Goal: Transaction & Acquisition: Obtain resource

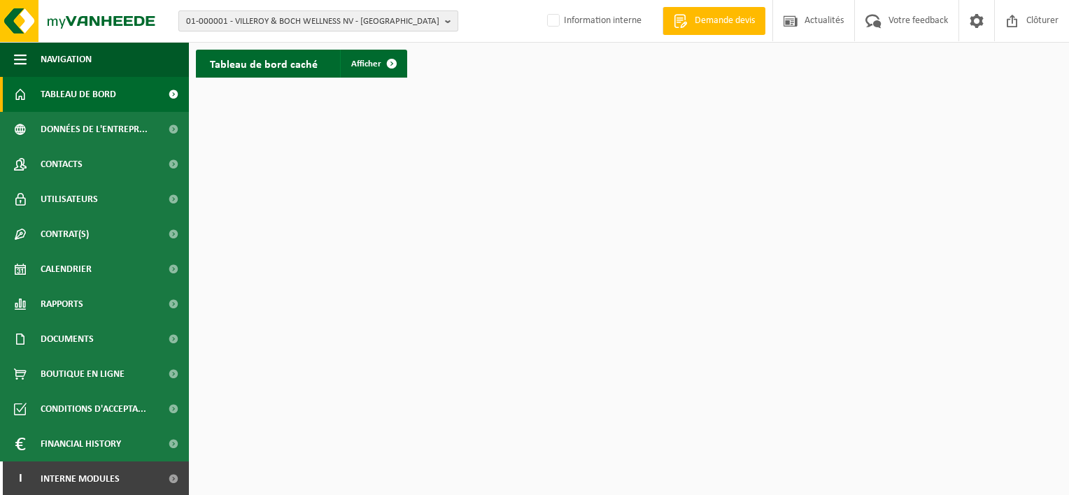
click at [202, 19] on span "01-000001 - VILLEROY & BOCH WELLNESS NV - ROESELARE" at bounding box center [312, 21] width 253 height 21
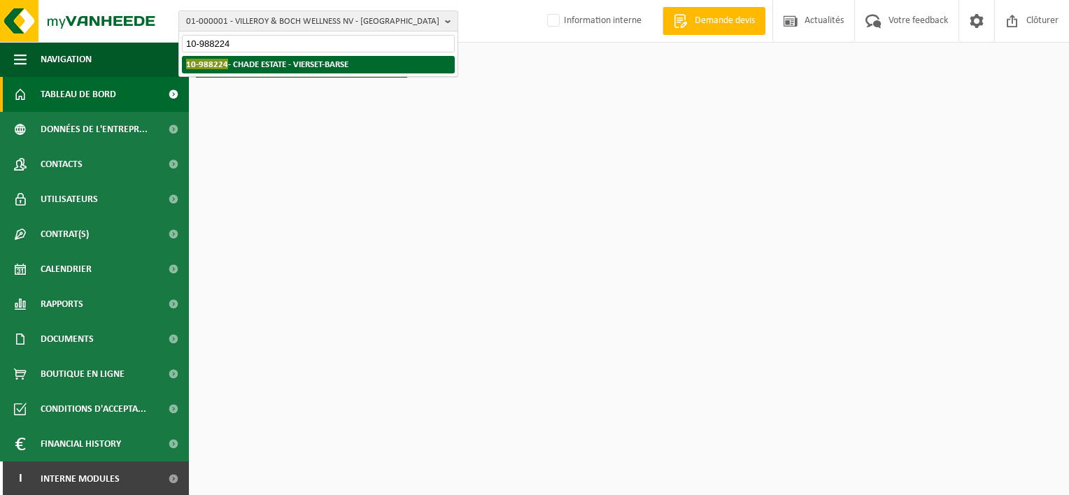
type input "10-988224"
click at [243, 59] on strong "10-988224 - CHADE ESTATE - VIERSET-BARSE" at bounding box center [267, 64] width 162 height 10
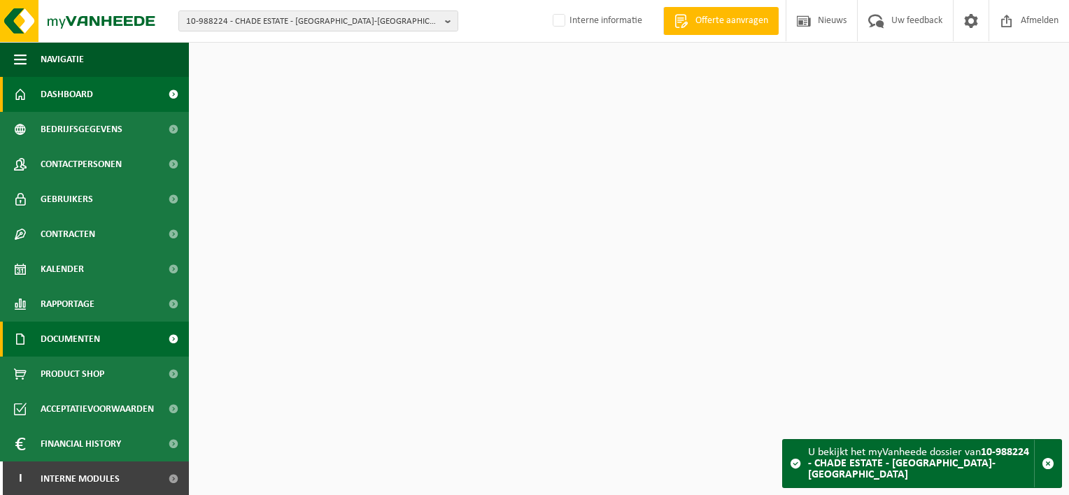
click at [108, 329] on link "Documenten" at bounding box center [94, 339] width 189 height 35
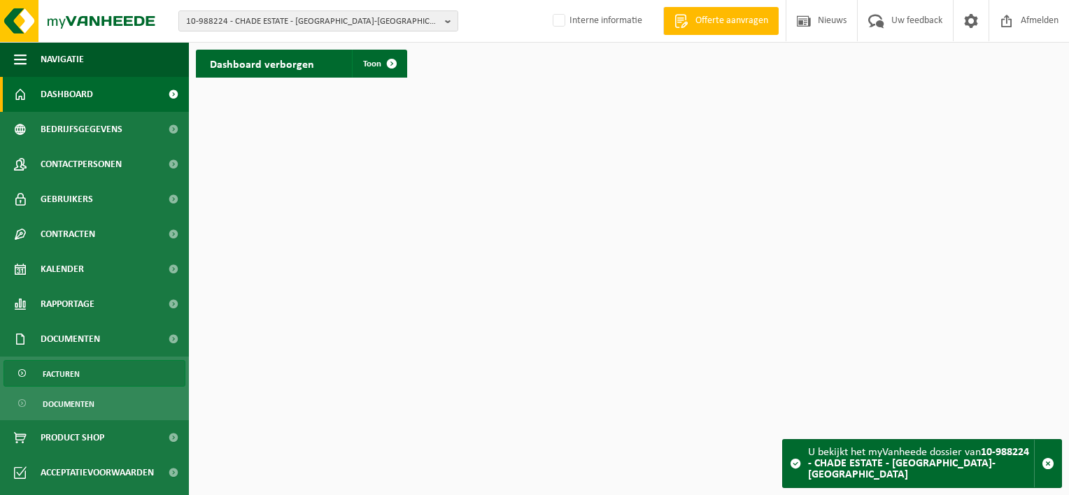
click at [113, 379] on link "Facturen" at bounding box center [94, 373] width 182 height 27
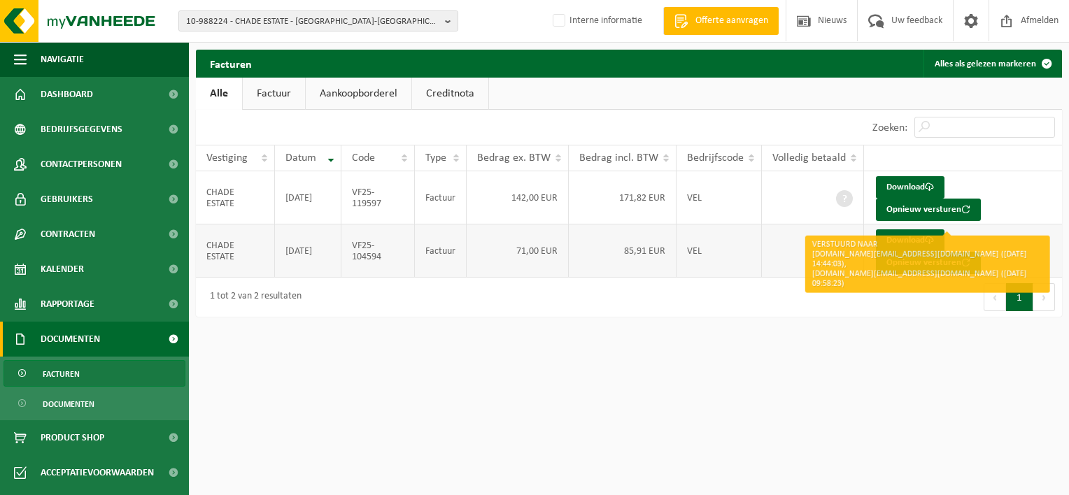
click at [981, 252] on button "Opnieuw versturen" at bounding box center [928, 263] width 105 height 22
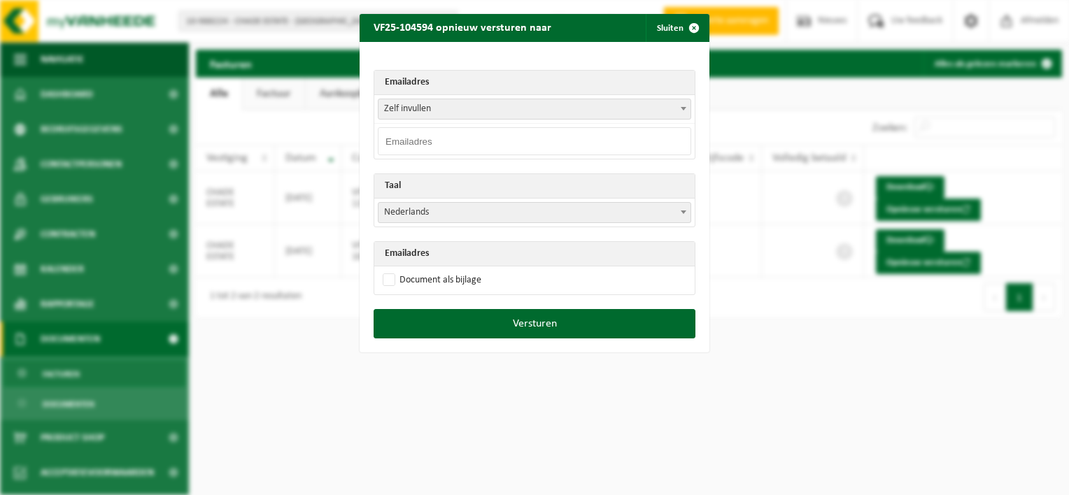
click at [481, 109] on span "Zelf invullen" at bounding box center [534, 109] width 312 height 20
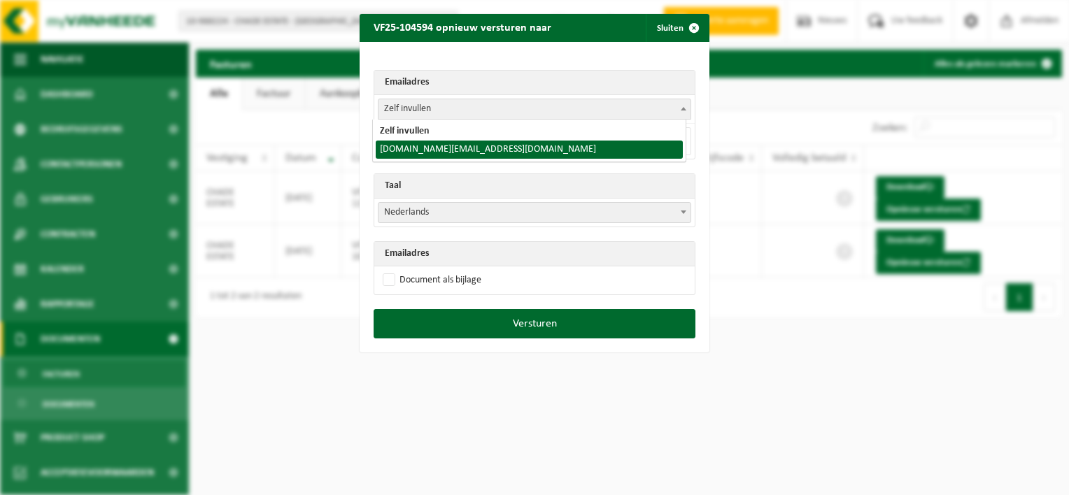
select select "chade.estate@gmail.com"
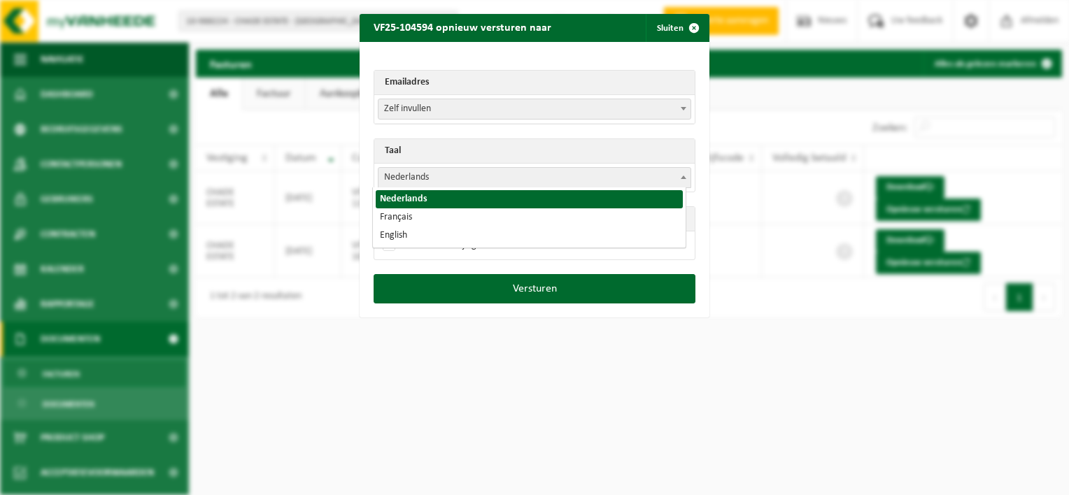
click at [470, 178] on span "Nederlands" at bounding box center [534, 178] width 312 height 20
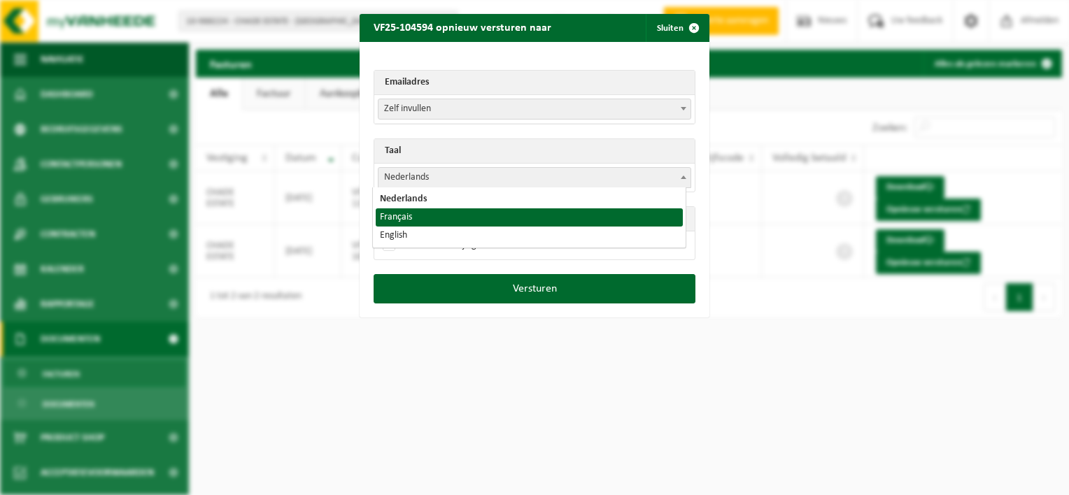
select select "fr"
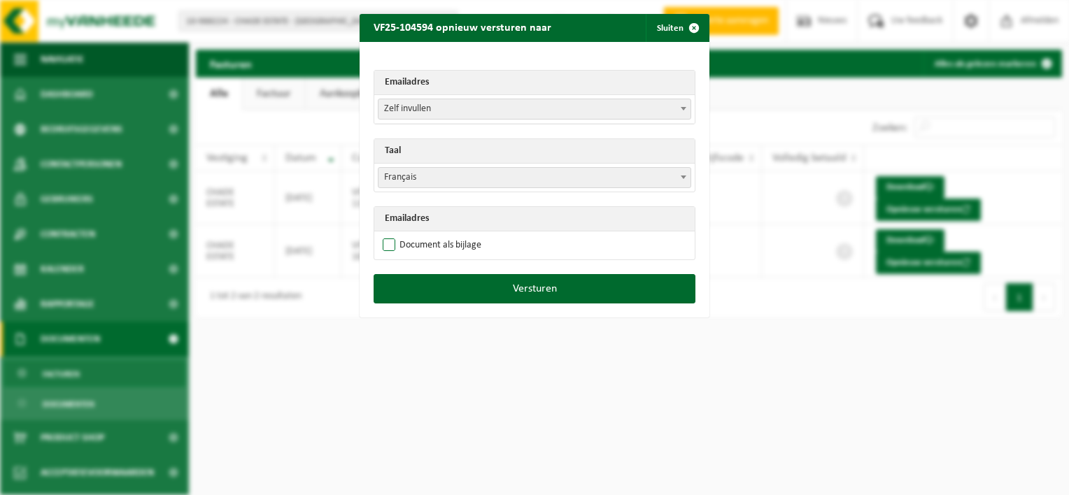
click at [381, 243] on label "Document als bijlage" at bounding box center [430, 245] width 101 height 21
click at [381, 235] on input "Document als bijlage" at bounding box center [552, 234] width 350 height 1
checkbox input "true"
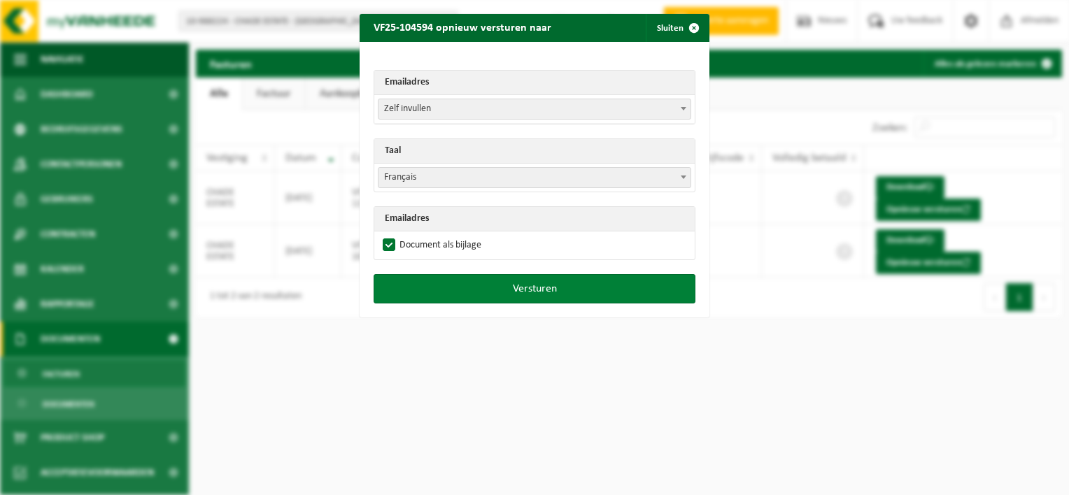
click at [522, 290] on button "Versturen" at bounding box center [535, 288] width 322 height 29
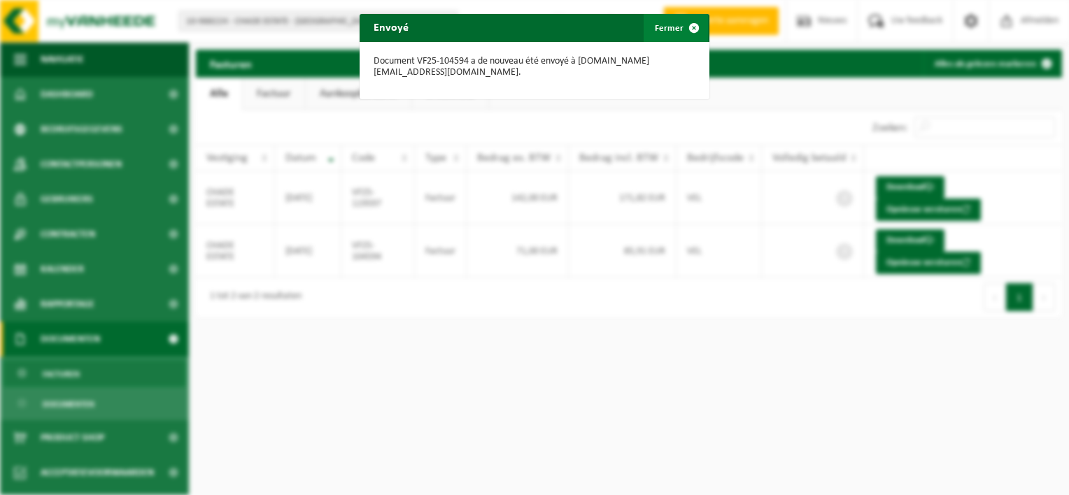
click at [688, 28] on span "button" at bounding box center [694, 28] width 28 height 28
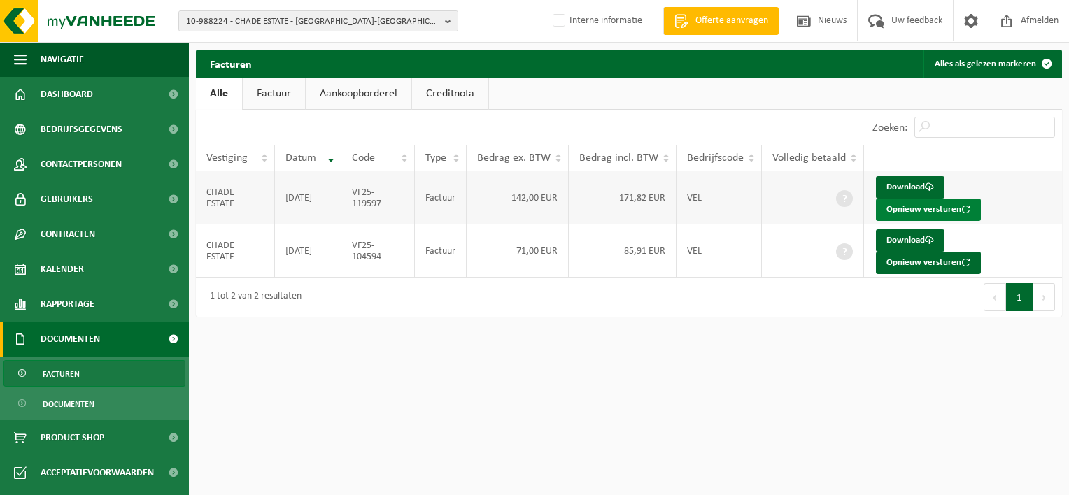
click at [981, 199] on button "Opnieuw versturen" at bounding box center [928, 210] width 105 height 22
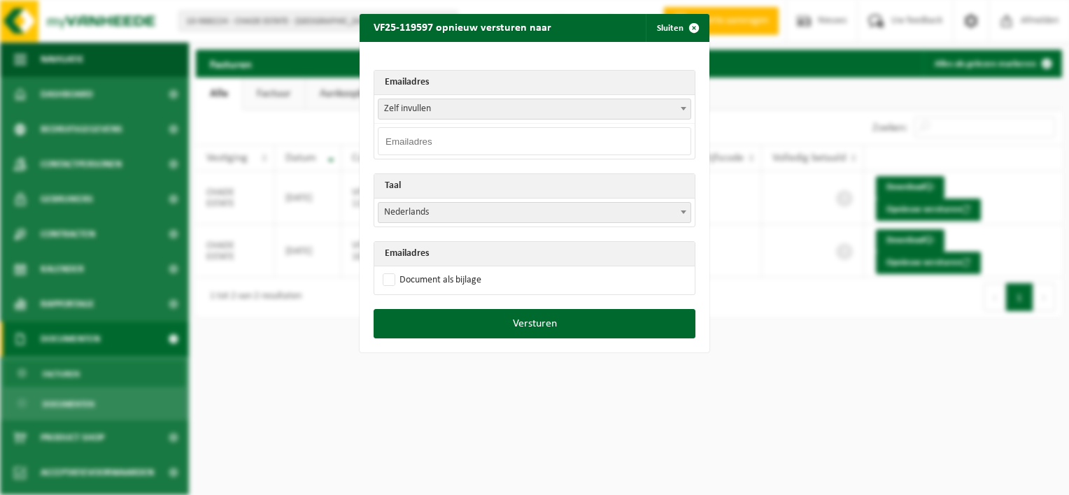
click at [443, 110] on span "Zelf invullen" at bounding box center [534, 109] width 312 height 20
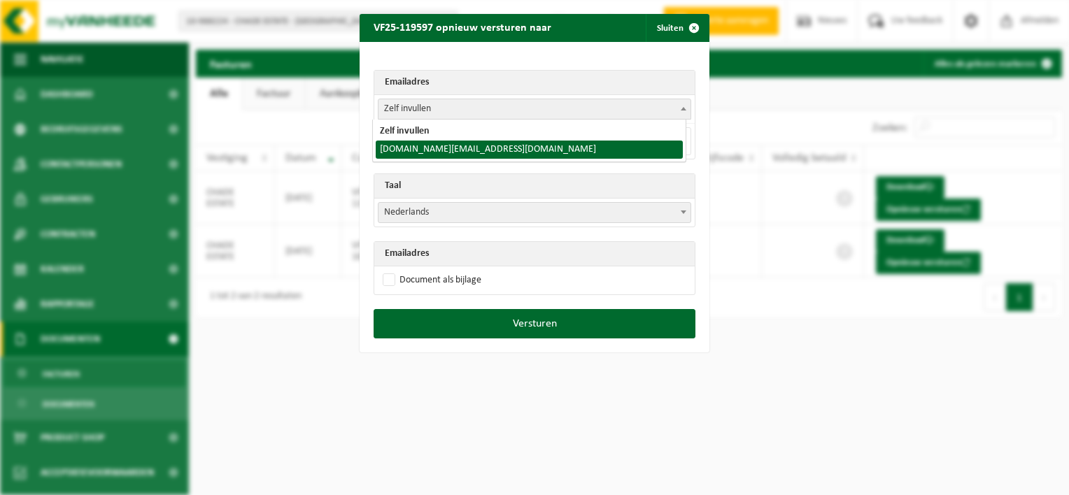
select select "chade.estate@gmail.com"
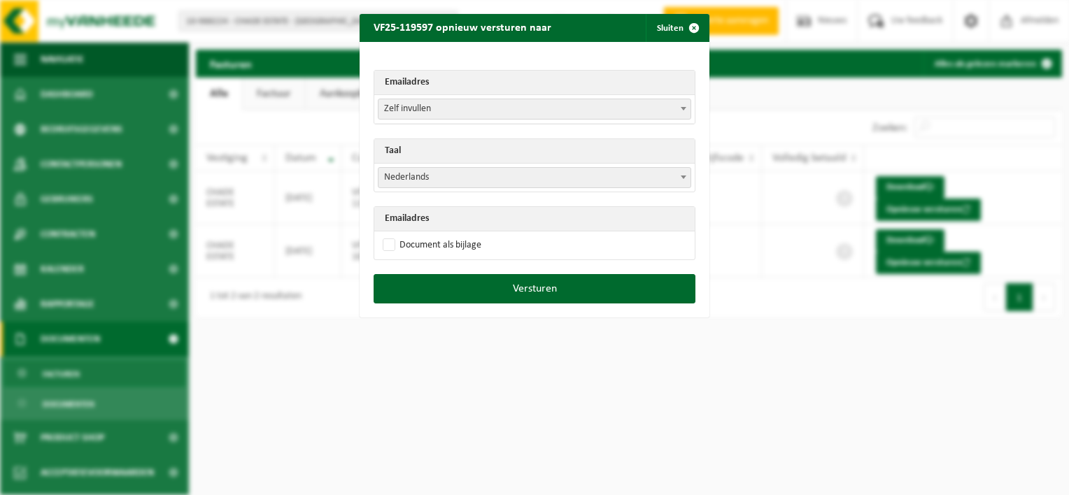
click at [430, 176] on span "Nederlands" at bounding box center [534, 178] width 312 height 20
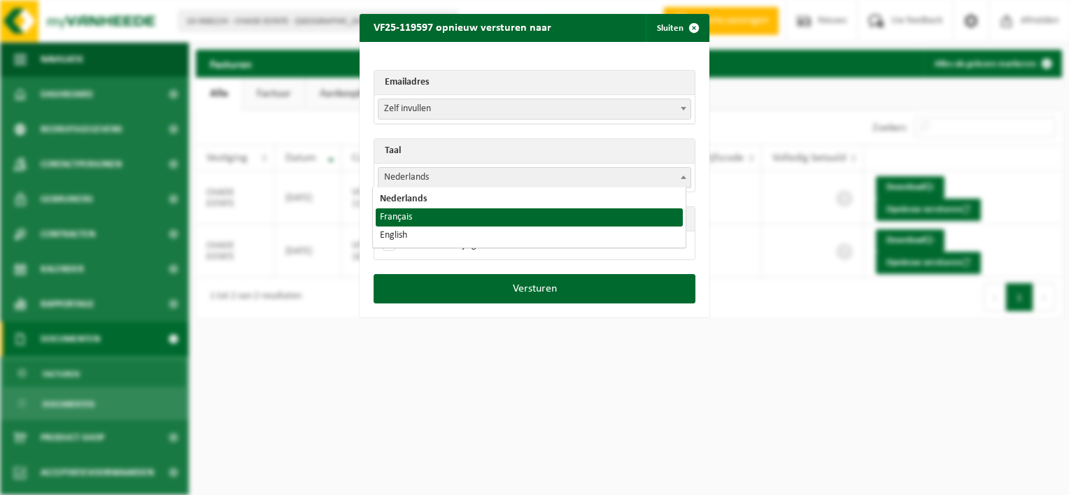
select select "fr"
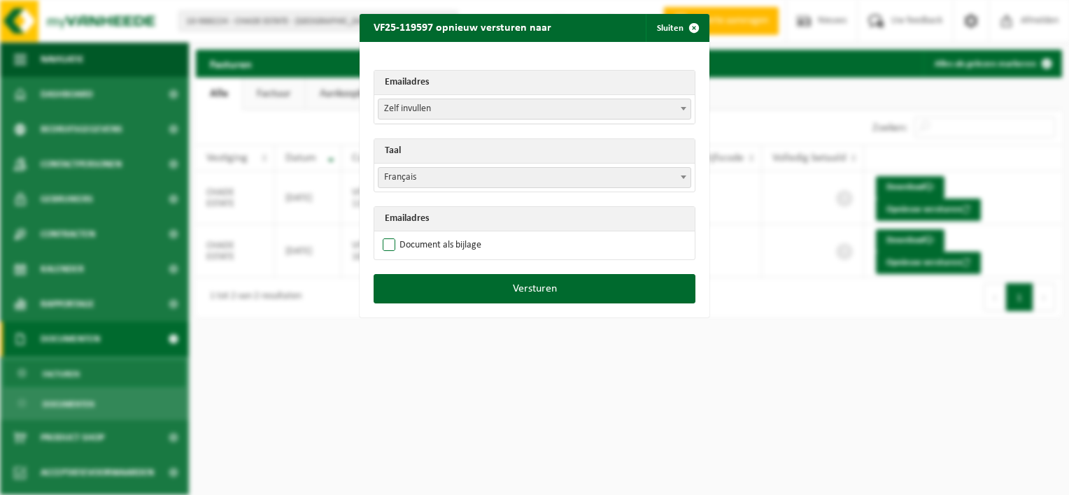
click at [384, 240] on label "Document als bijlage" at bounding box center [430, 245] width 101 height 21
click at [384, 235] on input "Document als bijlage" at bounding box center [552, 234] width 350 height 1
checkbox input "true"
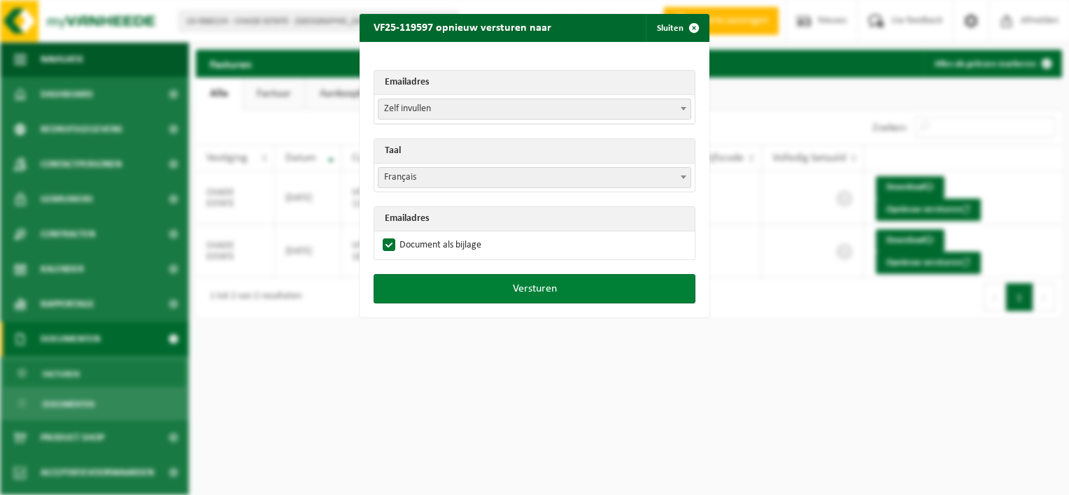
click at [509, 283] on button "Versturen" at bounding box center [535, 288] width 322 height 29
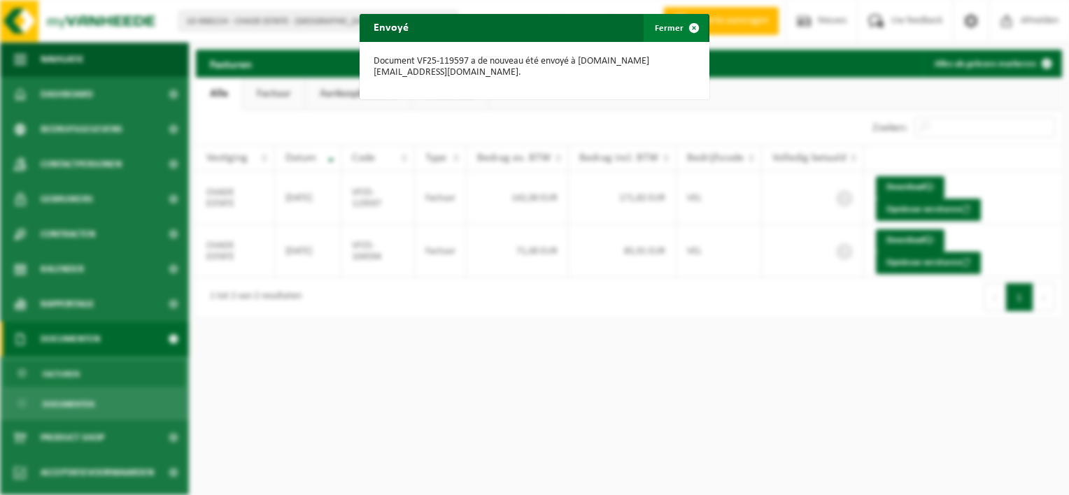
click at [687, 28] on span "button" at bounding box center [694, 28] width 28 height 28
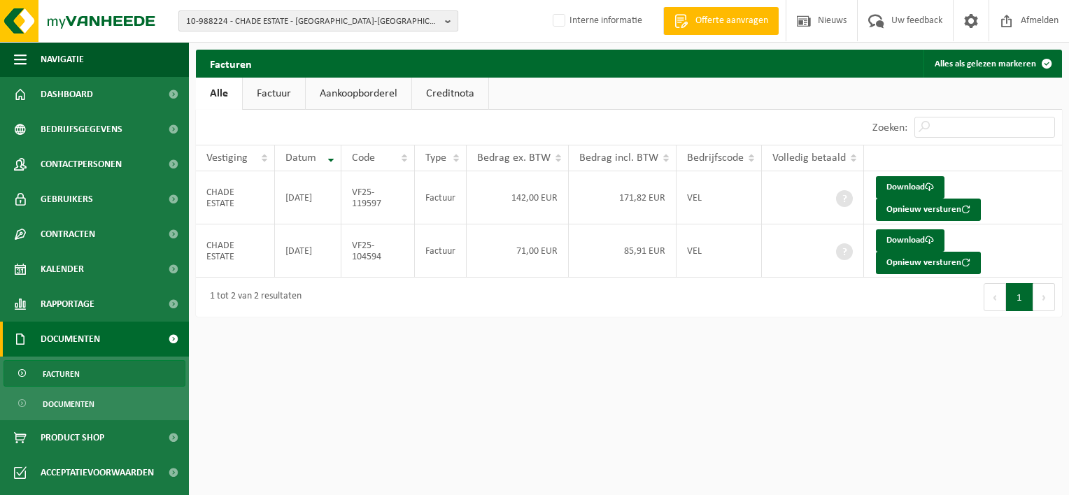
click at [288, 22] on span "10-988224 - CHADE ESTATE - VIERSET-BARSE" at bounding box center [312, 21] width 253 height 21
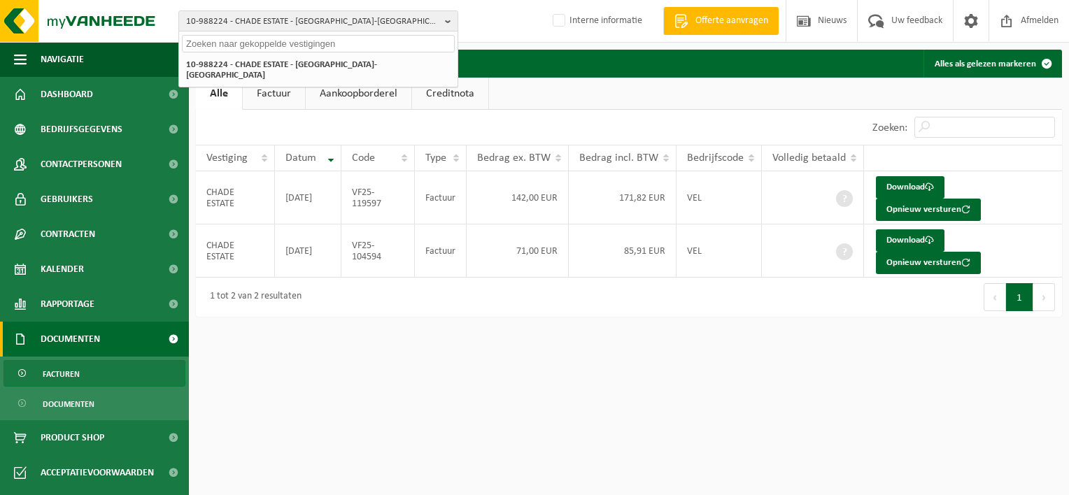
click at [285, 42] on input "text" at bounding box center [318, 43] width 273 height 17
paste input "10-7458140"
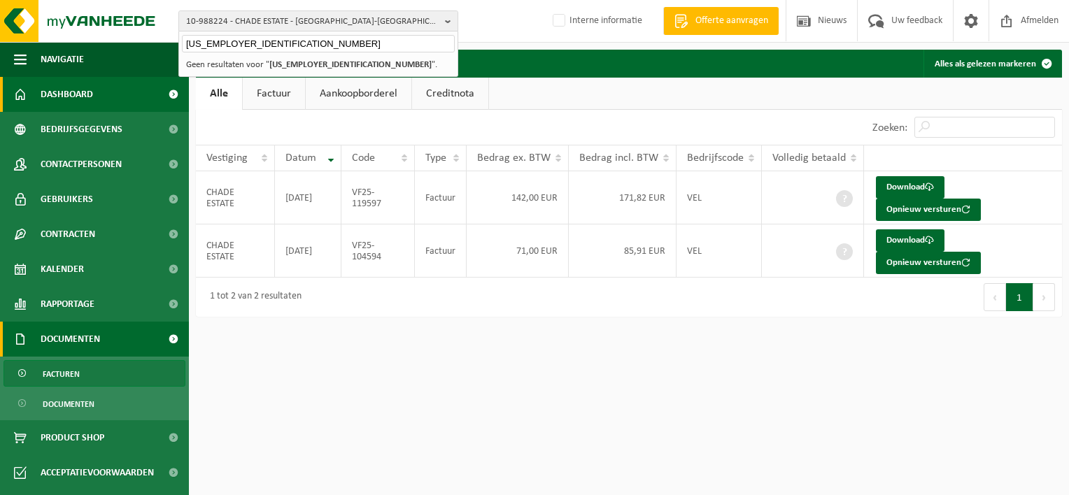
type input "10-7458140"
click at [74, 98] on span "Dashboard" at bounding box center [67, 94] width 52 height 35
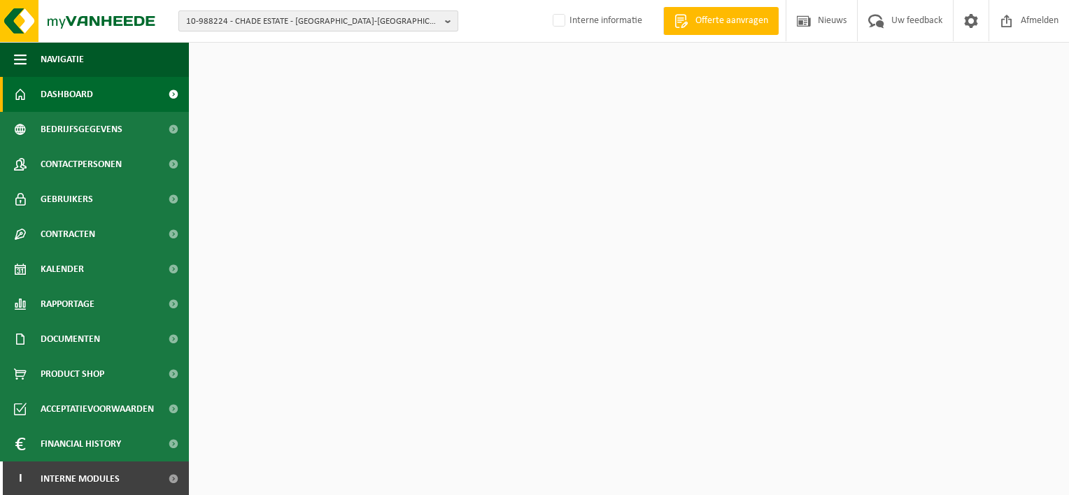
click at [246, 20] on span "10-988224 - CHADE ESTATE - [GEOGRAPHIC_DATA]-[GEOGRAPHIC_DATA]" at bounding box center [312, 21] width 253 height 21
paste input "10-7458140"
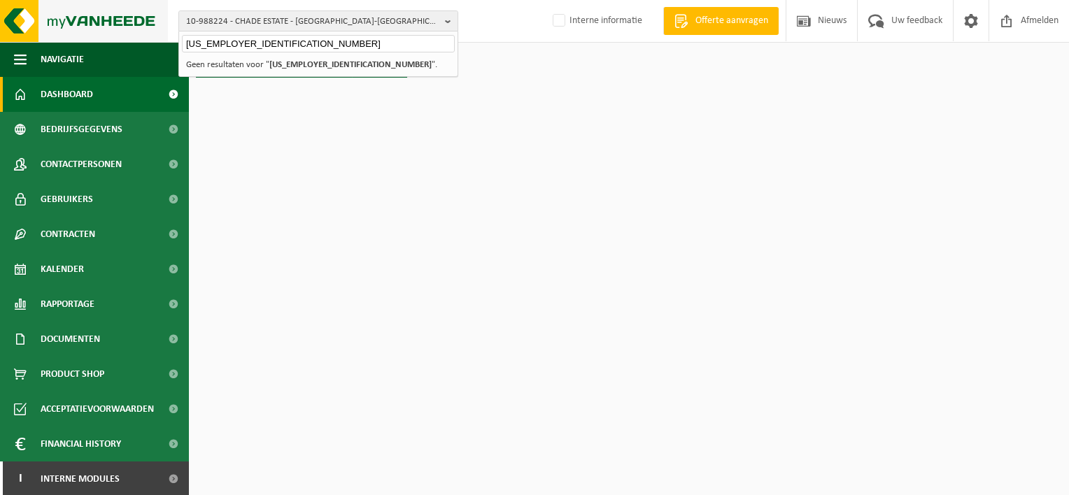
drag, startPoint x: 241, startPoint y: 45, endPoint x: 144, endPoint y: 41, distance: 96.6
click at [145, 41] on div "10-988224 - CHADE ESTATE - VIERSET-BARSE 10-7458140 10-988224 - CHADE ESTATE - …" at bounding box center [534, 21] width 1069 height 43
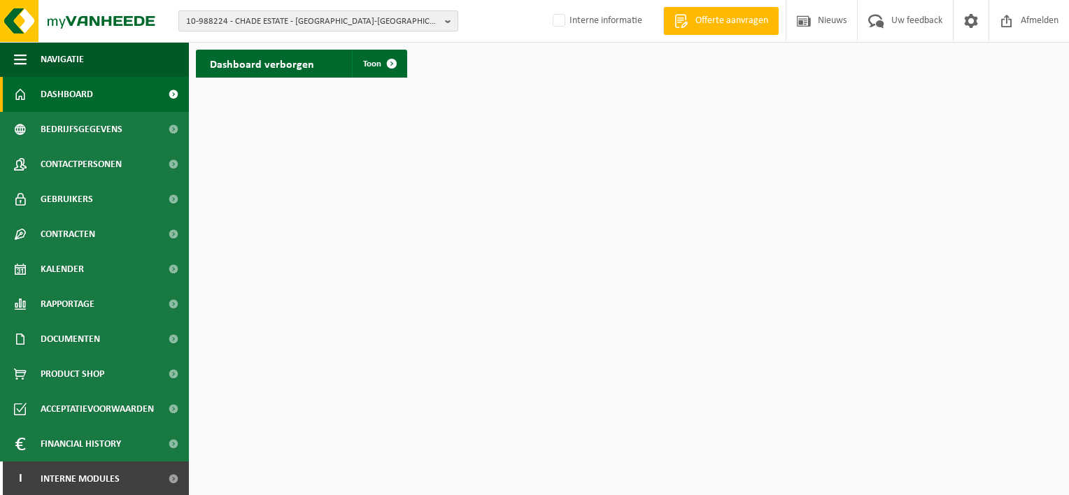
click at [302, 17] on span "10-988224 - CHADE ESTATE - [GEOGRAPHIC_DATA]-[GEOGRAPHIC_DATA]" at bounding box center [312, 21] width 253 height 21
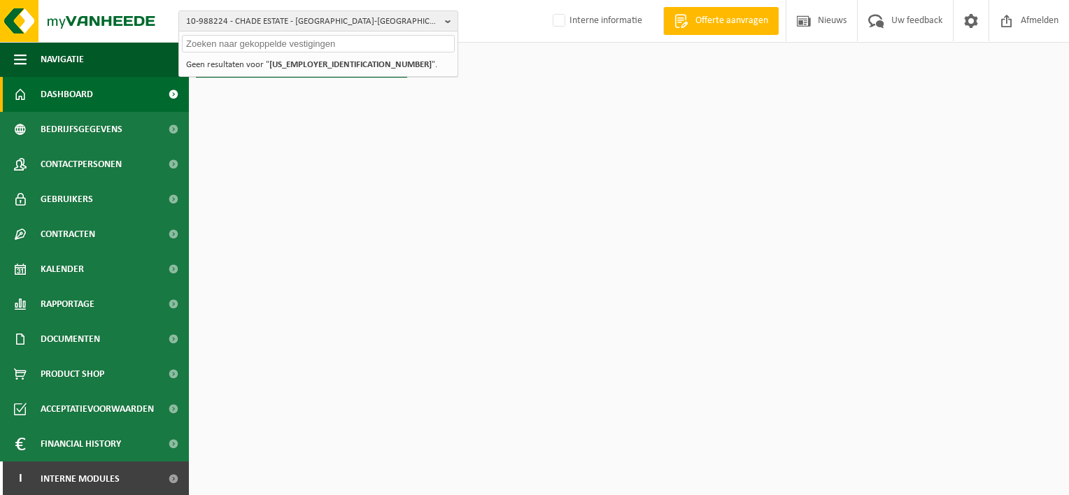
click at [258, 43] on input "text" at bounding box center [318, 43] width 273 height 17
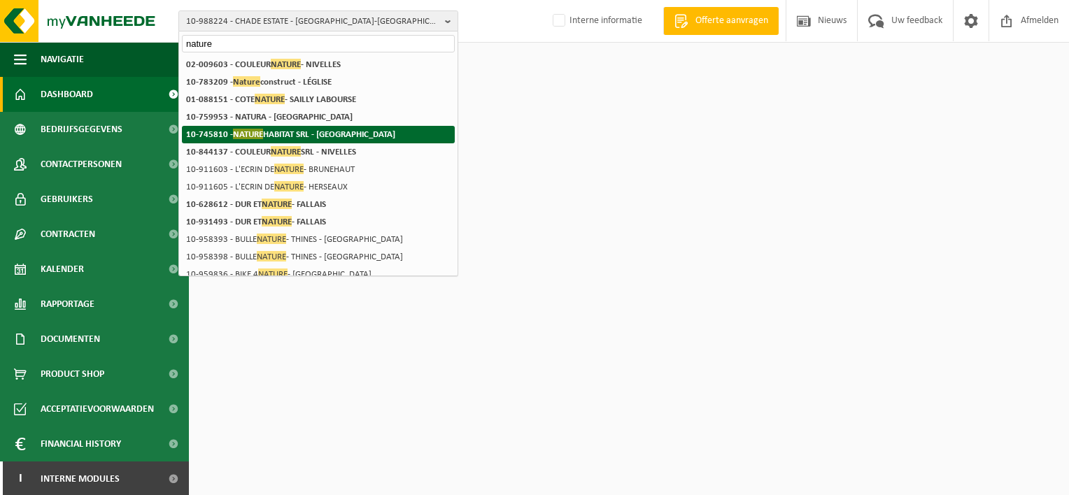
type input "nature"
click at [276, 134] on strong "10-745810 - NATURE HABITAT SRL - SAINT-GEORGES-SUR-MEUSE" at bounding box center [290, 134] width 209 height 10
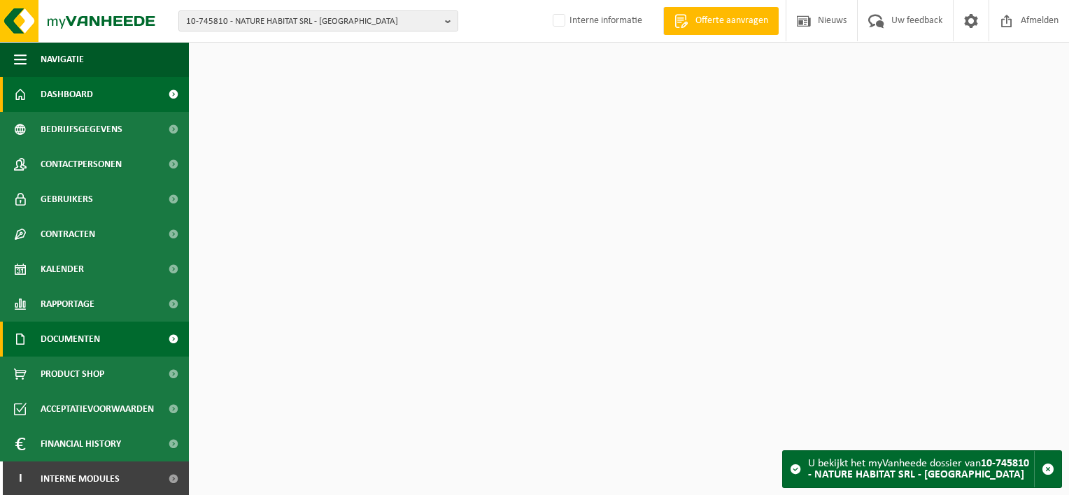
click at [95, 332] on span "Documenten" at bounding box center [70, 339] width 59 height 35
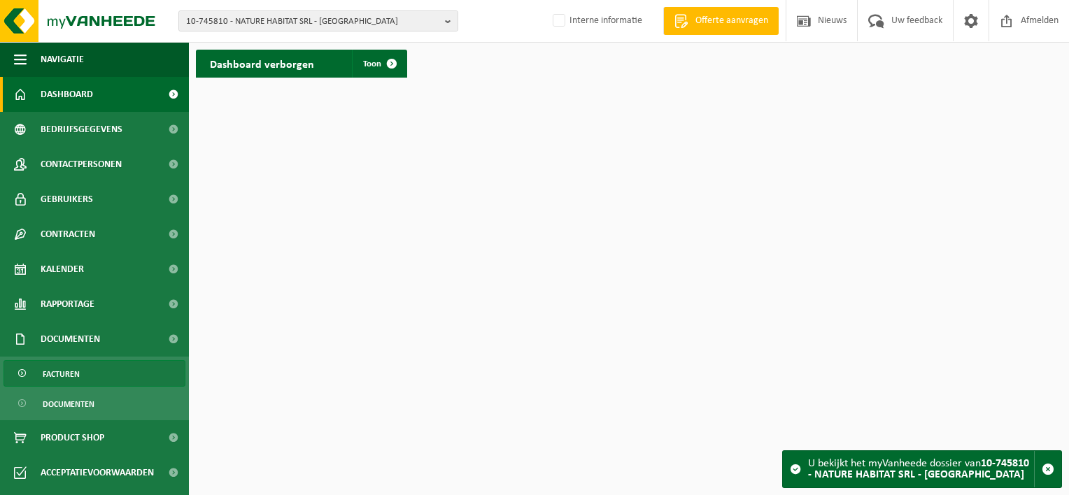
click at [106, 366] on link "Facturen" at bounding box center [94, 373] width 182 height 27
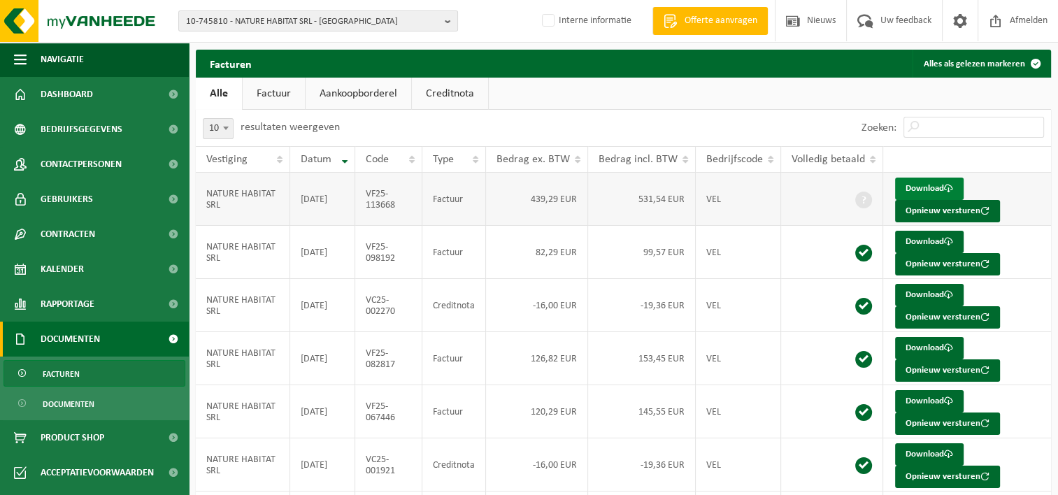
click at [925, 184] on link "Download" at bounding box center [929, 189] width 69 height 22
click at [255, 21] on span "10-745810 - NATURE HABITAT SRL - SAINT-GEORGES-SUR-MEUSE" at bounding box center [312, 21] width 253 height 21
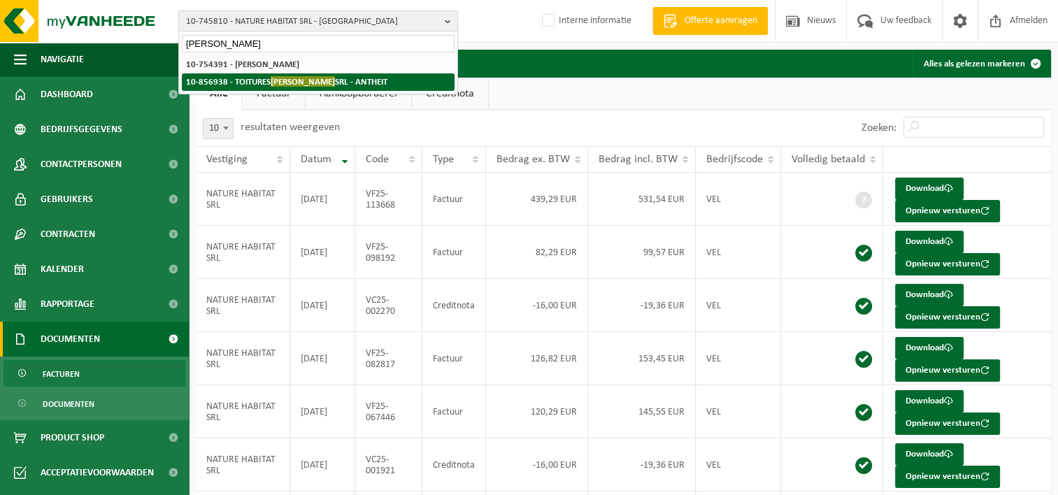
type input "renaud fontaine"
click at [302, 82] on span "RENAUD FONTAINE" at bounding box center [303, 81] width 64 height 10
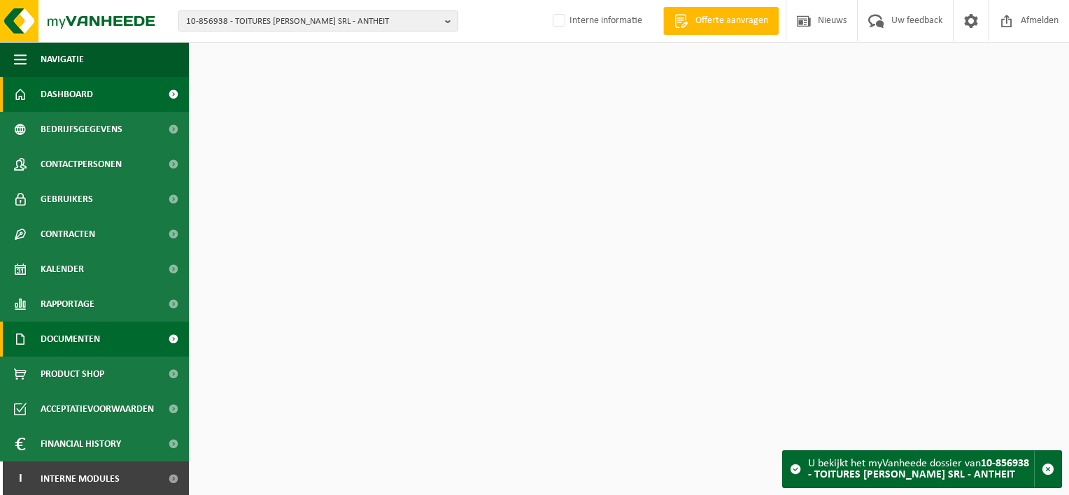
click at [114, 343] on link "Documenten" at bounding box center [94, 339] width 189 height 35
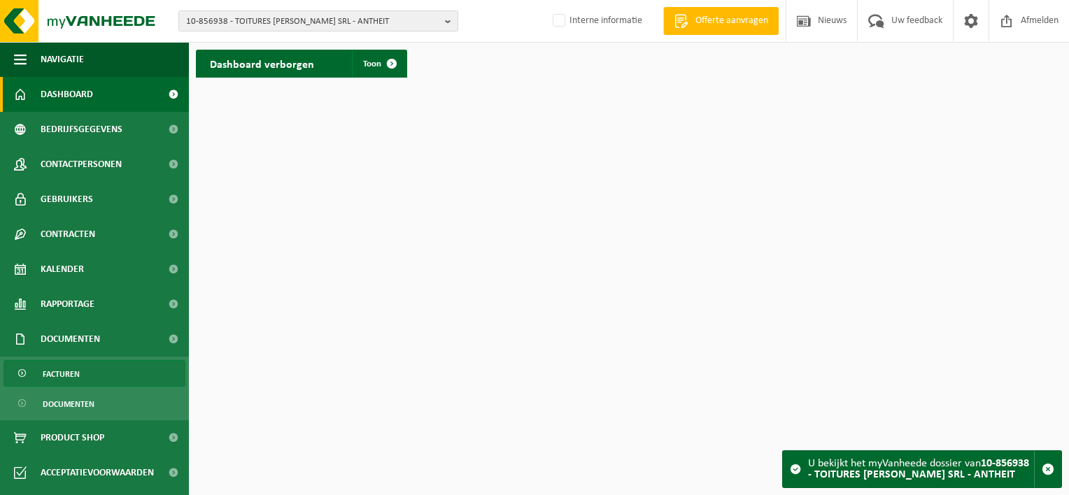
click at [115, 380] on link "Facturen" at bounding box center [94, 373] width 182 height 27
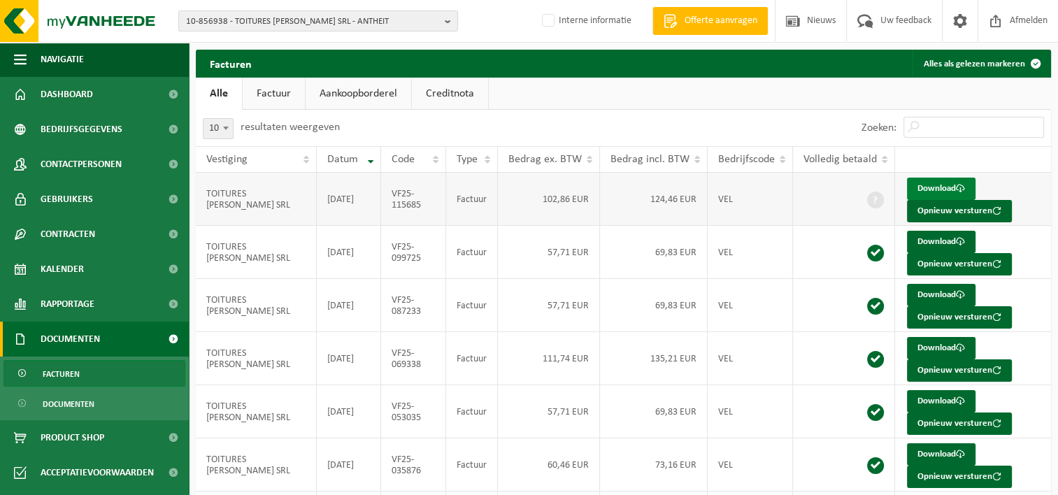
click at [929, 189] on link "Download" at bounding box center [941, 189] width 69 height 22
